Goal: Information Seeking & Learning: Learn about a topic

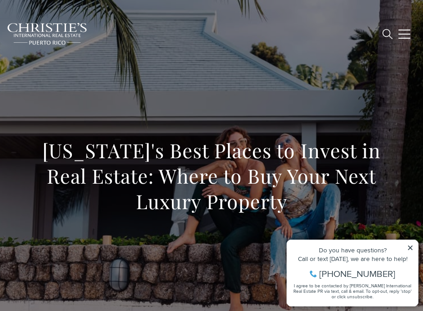
click at [413, 247] on div "Do you have questions? Call or text today, we are here to help! 347-797-5825 I …" at bounding box center [352, 273] width 131 height 66
click at [410, 247] on icon at bounding box center [410, 248] width 5 height 5
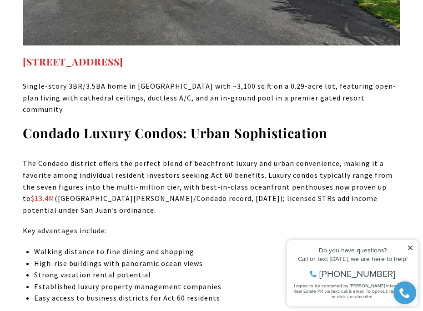
scroll to position [1441, 0]
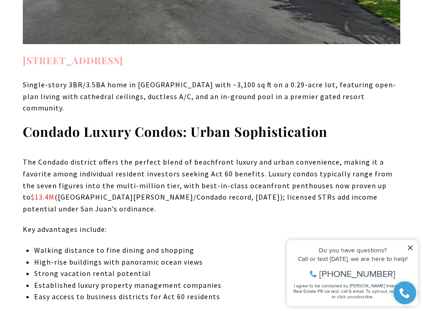
click at [123, 54] on link "388 DORADO BEACH EAST DORADO PR, 00646" at bounding box center [73, 60] width 101 height 13
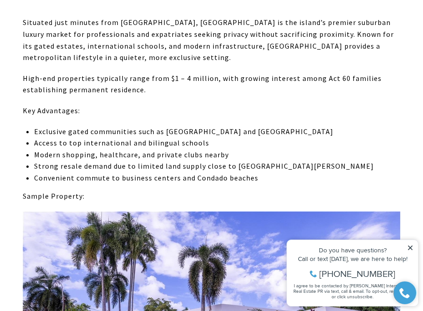
scroll to position [3313, 0]
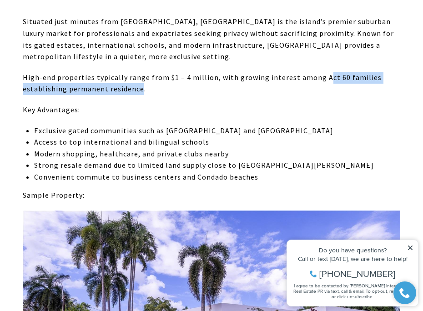
drag, startPoint x: 320, startPoint y: 31, endPoint x: 138, endPoint y: 42, distance: 182.2
click at [138, 72] on p "High-end properties typically range from $1 – 4 million, with growing interest …" at bounding box center [211, 83] width 377 height 23
copy p "ct 60 families establishing permanent residence"
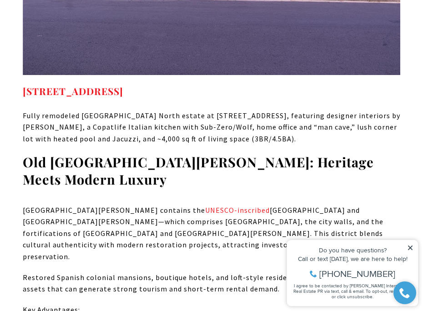
scroll to position [3713, 0]
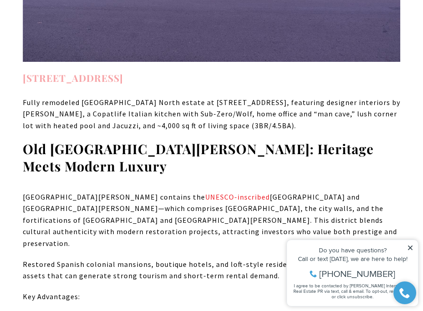
click at [123, 71] on link "[STREET_ADDRESS]" at bounding box center [73, 77] width 101 height 13
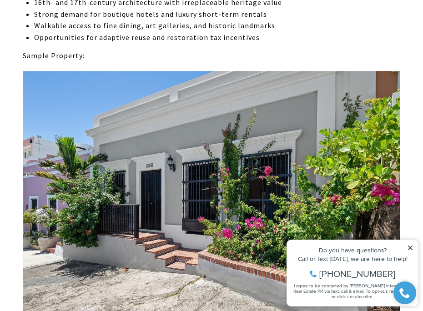
scroll to position [4097, 0]
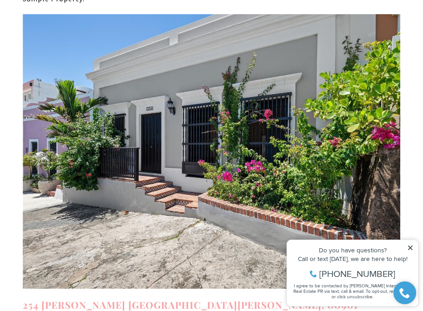
click at [163, 298] on link "254 NORZAGARAY SAN JUAN PR, 00901" at bounding box center [190, 304] width 335 height 13
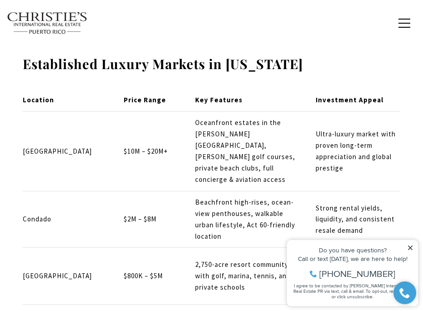
scroll to position [4392, 0]
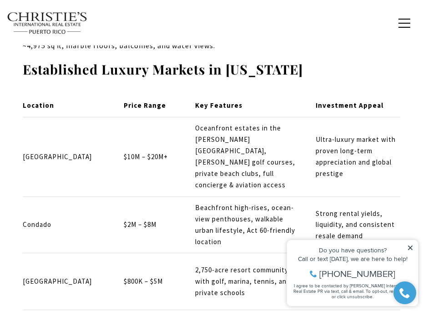
click at [141, 276] on p "$800K – $5M" at bounding box center [152, 281] width 56 height 11
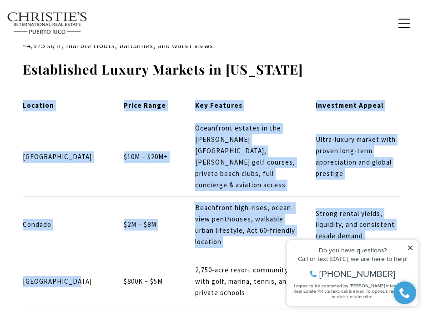
drag, startPoint x: 71, startPoint y: 185, endPoint x: 22, endPoint y: 183, distance: 49.2
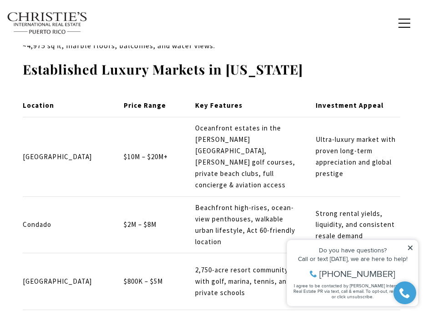
click at [26, 276] on p "Palmas del Mar" at bounding box center [66, 281] width 86 height 11
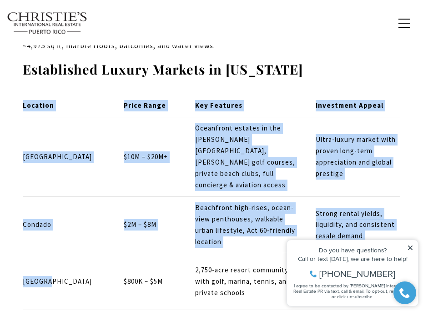
drag, startPoint x: 22, startPoint y: 184, endPoint x: 48, endPoint y: 183, distance: 25.9
click at [48, 276] on p "Palmas del Mar" at bounding box center [66, 281] width 86 height 11
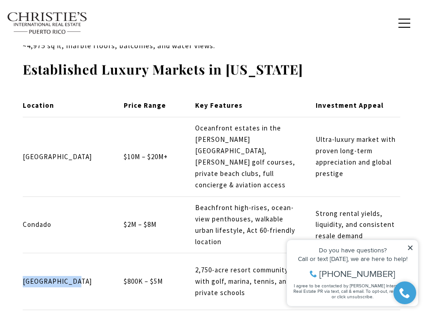
drag, startPoint x: 23, startPoint y: 183, endPoint x: 72, endPoint y: 184, distance: 48.7
click at [72, 276] on p "Palmas del Mar" at bounding box center [66, 281] width 86 height 11
copy p "Palmas del Mar"
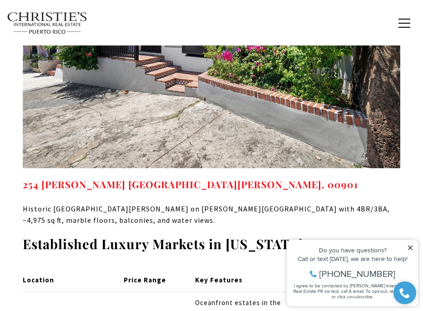
scroll to position [4210, 0]
